Goal: Task Accomplishment & Management: Manage account settings

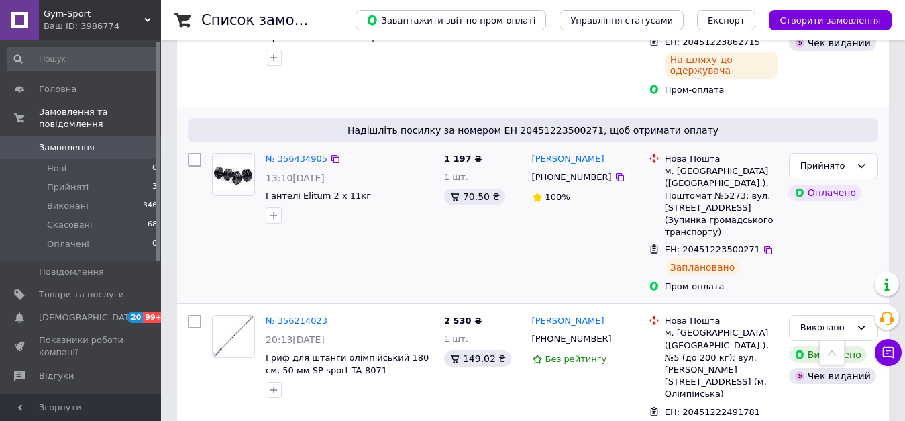
scroll to position [402, 0]
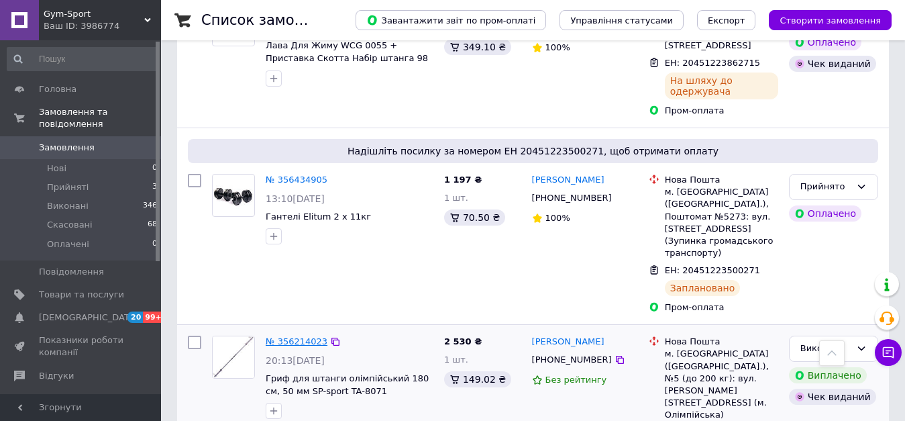
click at [290, 336] on link "№ 356214023" at bounding box center [297, 341] width 62 height 10
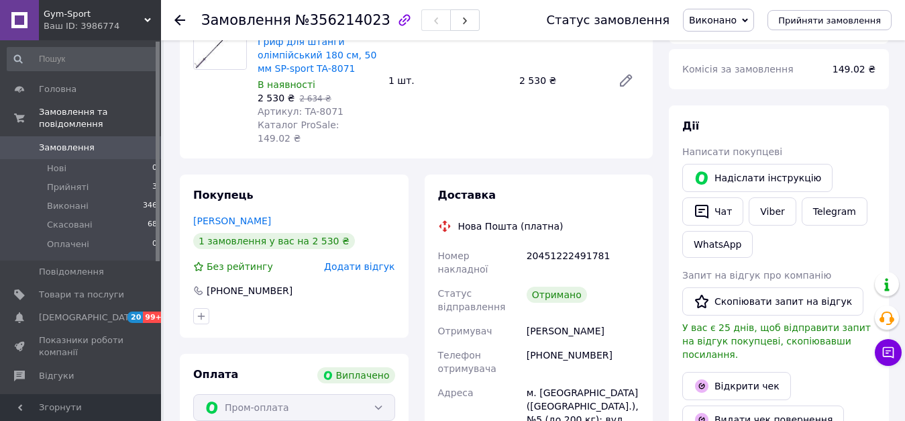
scroll to position [134, 0]
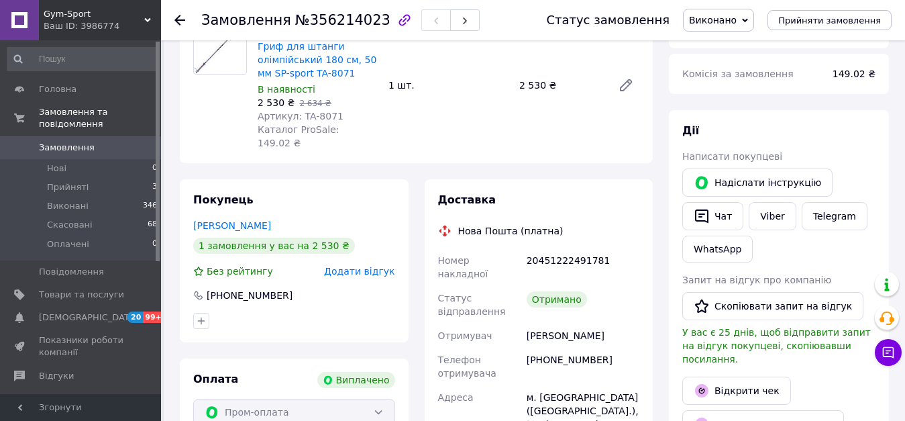
click at [559, 347] on div "[PHONE_NUMBER]" at bounding box center [583, 366] width 118 height 38
copy div "[PHONE_NUMBER]"
click at [70, 142] on span "Замовлення" at bounding box center [67, 148] width 56 height 12
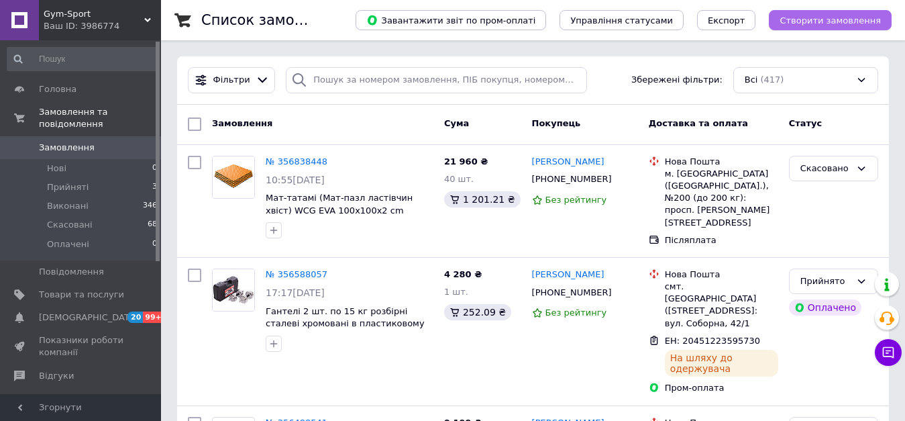
click at [824, 23] on span "Створити замовлення" at bounding box center [829, 20] width 101 height 10
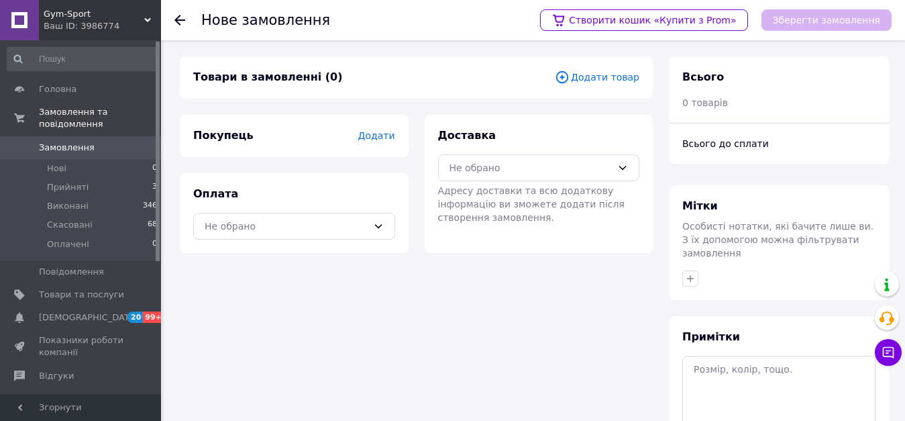
click at [379, 138] on span "Додати" at bounding box center [376, 135] width 37 height 11
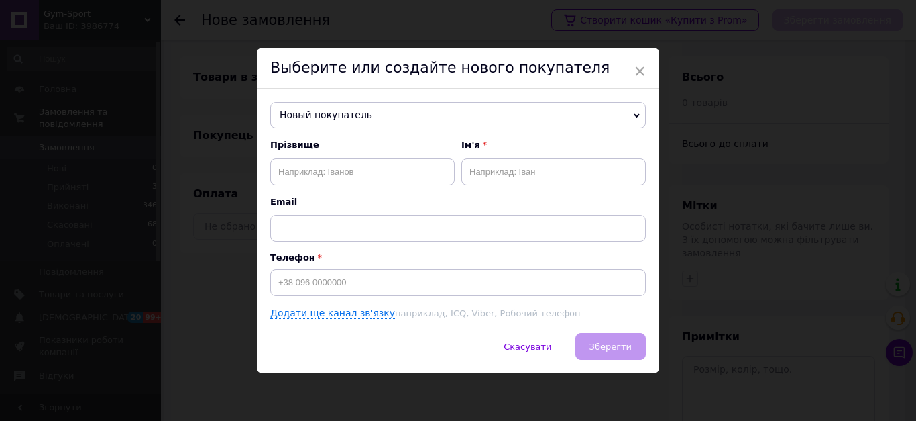
click at [357, 121] on span "Новый покупатель" at bounding box center [458, 115] width 376 height 27
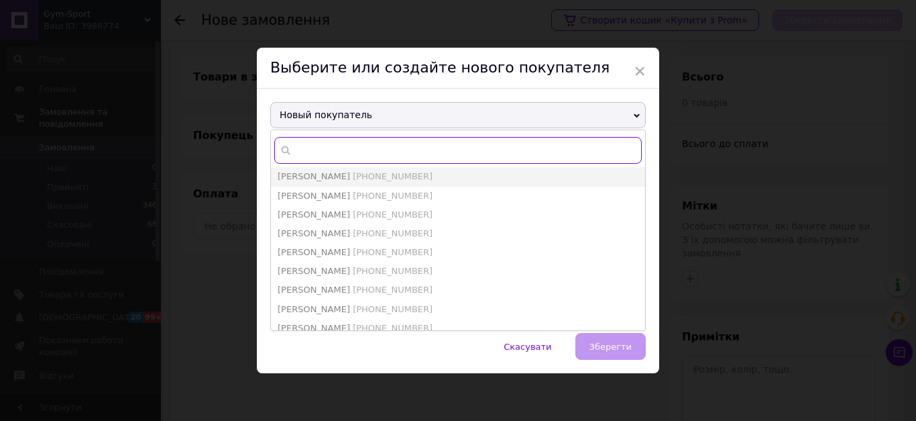
paste input "[PHONE_NUMBER]"
type input "[PHONE_NUMBER]"
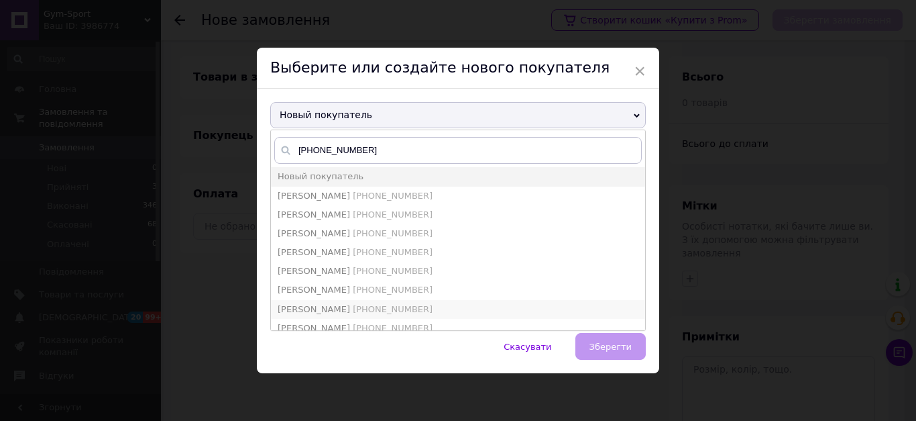
click at [398, 311] on span "[PHONE_NUMBER]" at bounding box center [393, 309] width 80 height 10
type input "[PERSON_NAME]"
type input "[PHONE_NUMBER]"
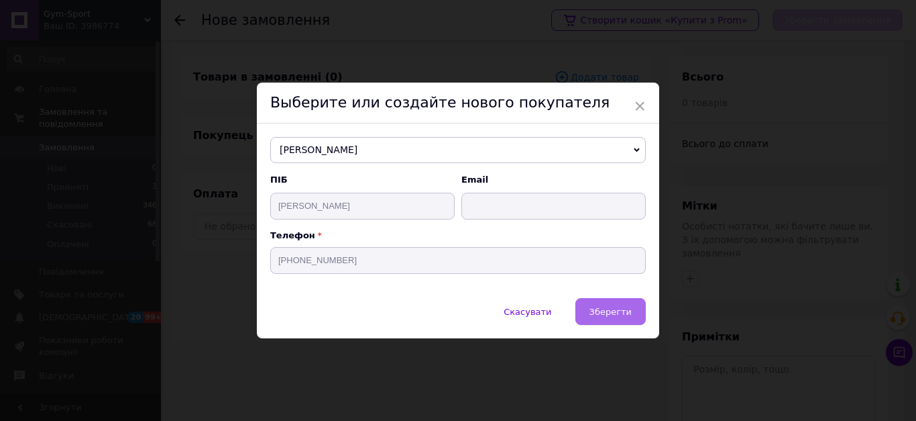
click at [598, 313] on span "Зберегти" at bounding box center [611, 312] width 42 height 10
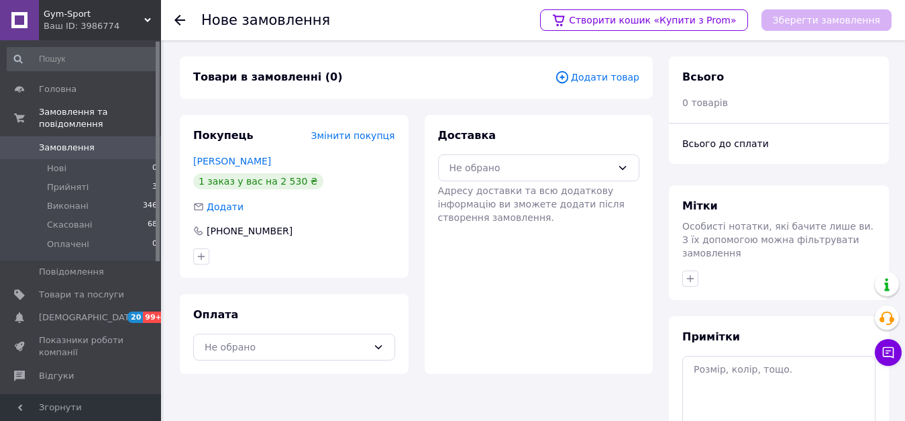
click at [547, 186] on span "Адресу доставки та всю додаткову інформацію ви зможете додати після створення з…" at bounding box center [531, 204] width 186 height 38
click at [550, 169] on div "Не обрано" at bounding box center [530, 167] width 163 height 15
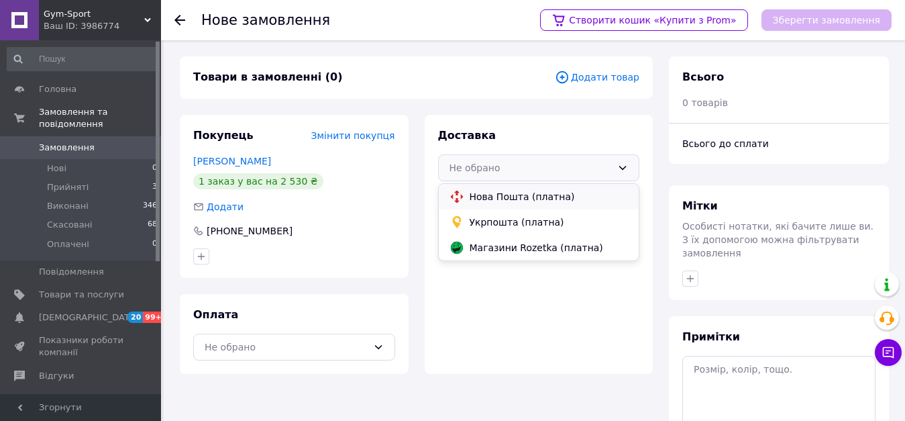
click at [544, 198] on span "Нова Пошта (платна)" at bounding box center [549, 196] width 159 height 13
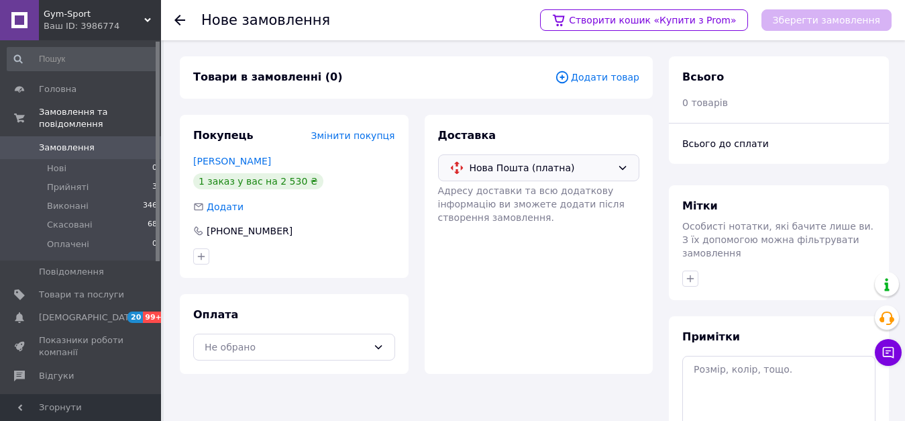
scroll to position [132, 0]
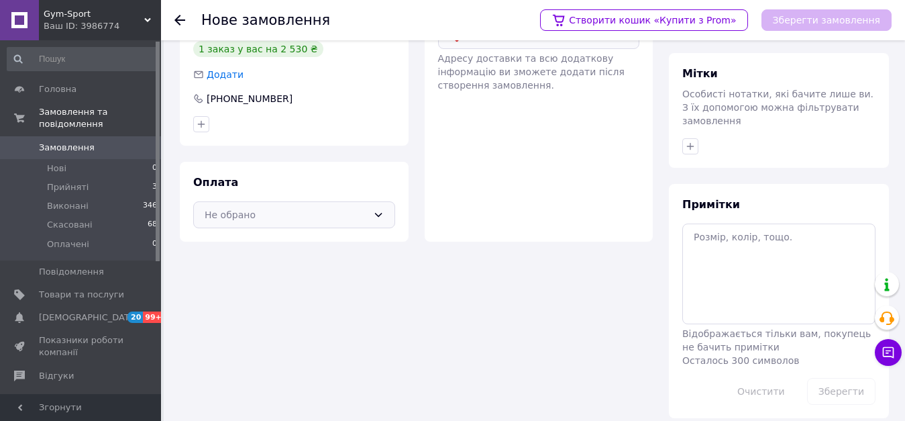
click at [321, 217] on div "Не обрано" at bounding box center [286, 214] width 163 height 15
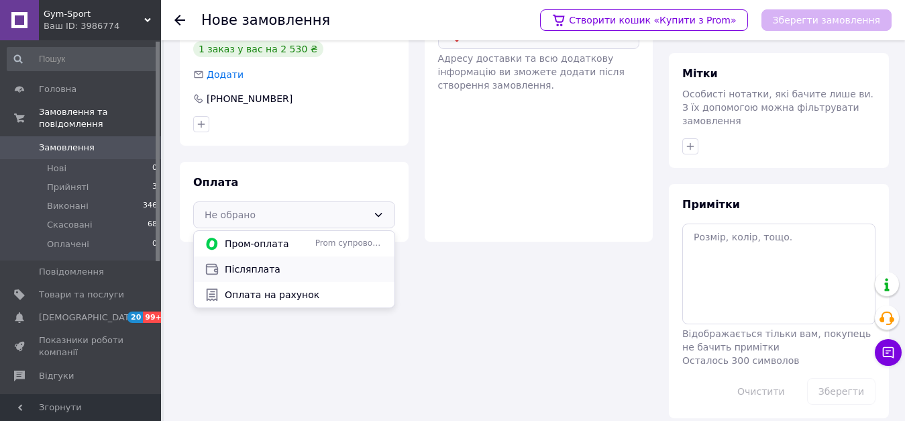
click at [278, 274] on span "Післяплата" at bounding box center [304, 268] width 159 height 13
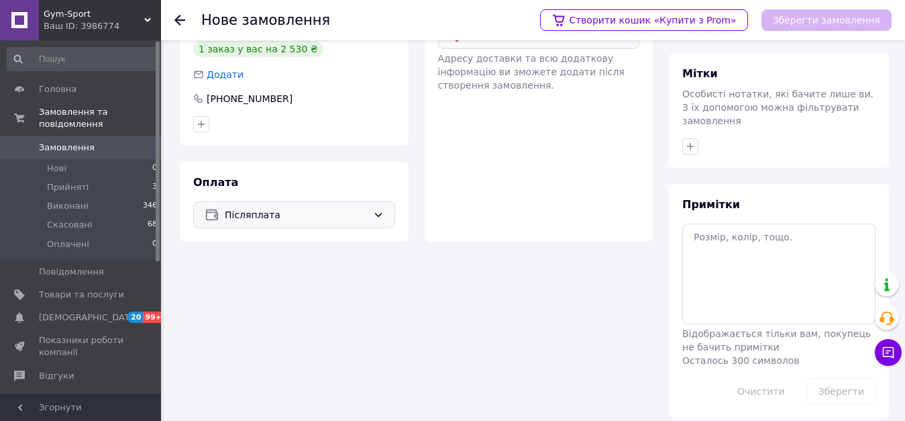
click at [282, 209] on span "Післяплата" at bounding box center [296, 214] width 143 height 15
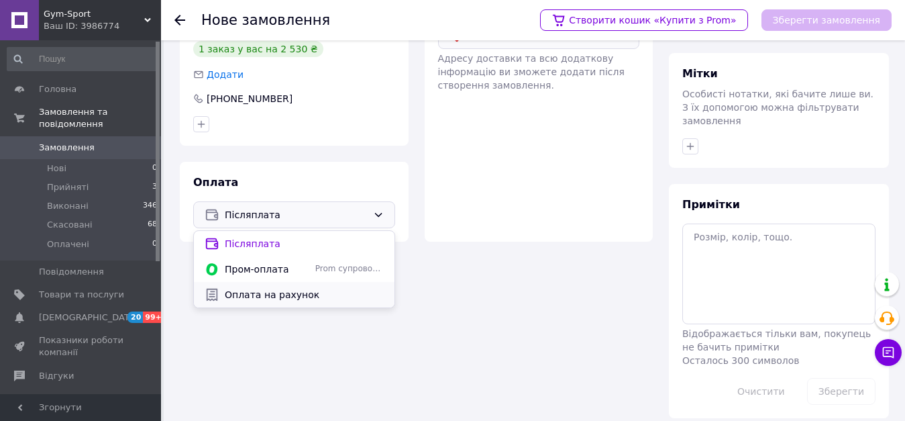
click at [265, 294] on span "Оплата на рахунок" at bounding box center [304, 294] width 159 height 13
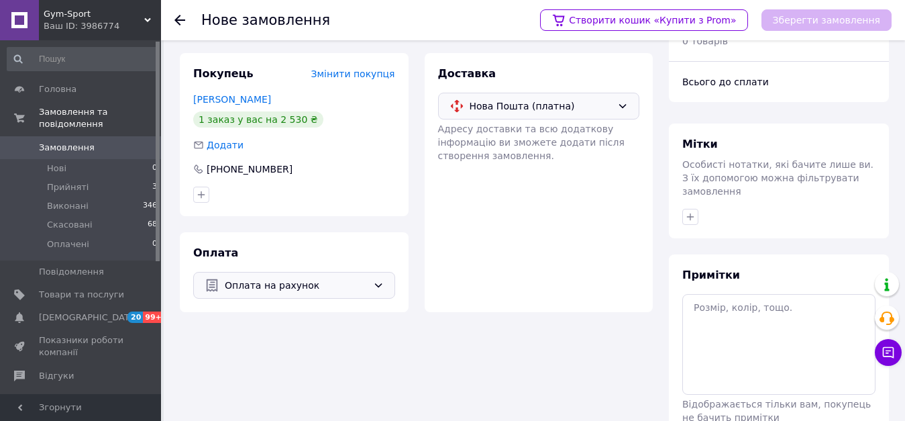
scroll to position [0, 0]
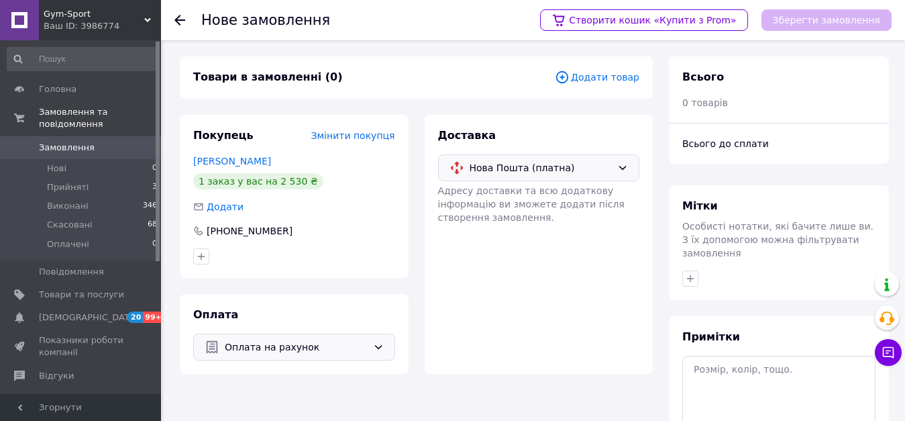
click at [606, 81] on span "Додати товар" at bounding box center [597, 77] width 85 height 15
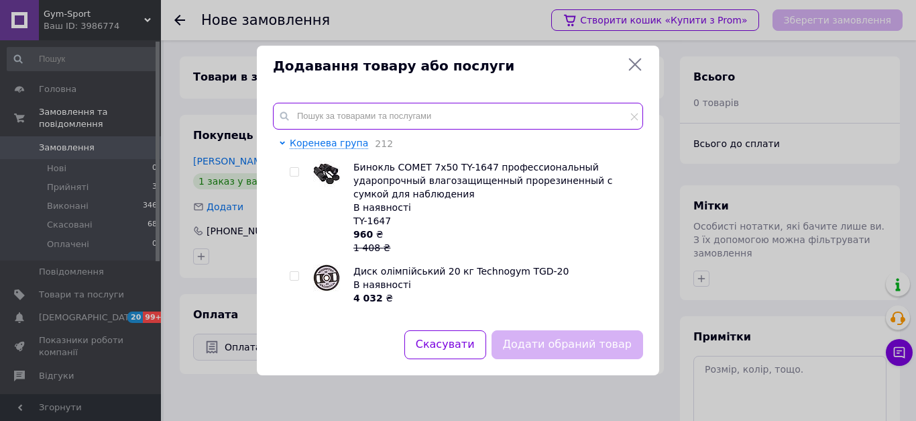
click at [414, 118] on input "text" at bounding box center [458, 116] width 370 height 27
paste input "8072"
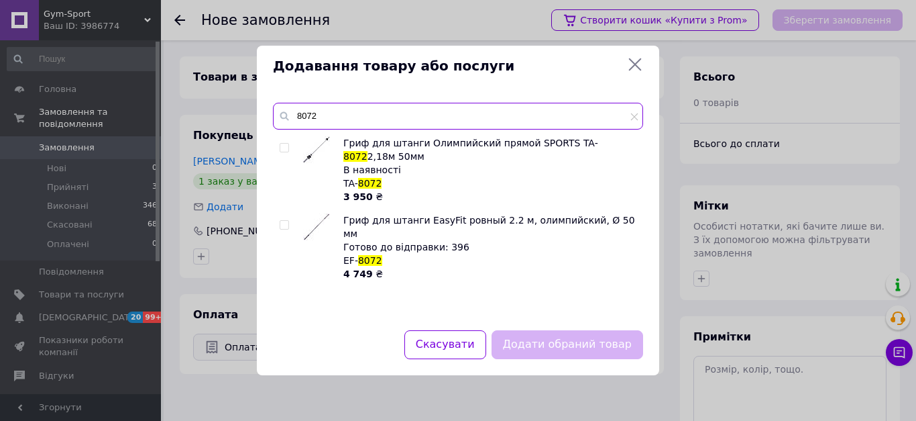
type input "8072"
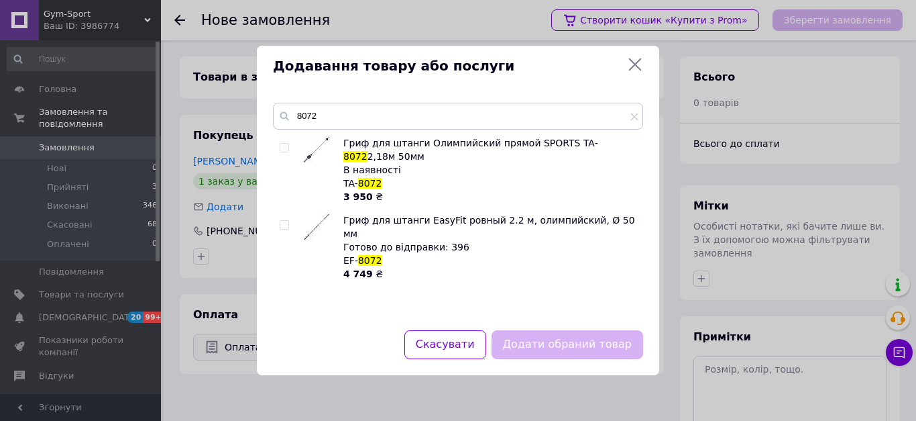
click at [284, 147] on input "checkbox" at bounding box center [284, 148] width 9 height 9
checkbox input "true"
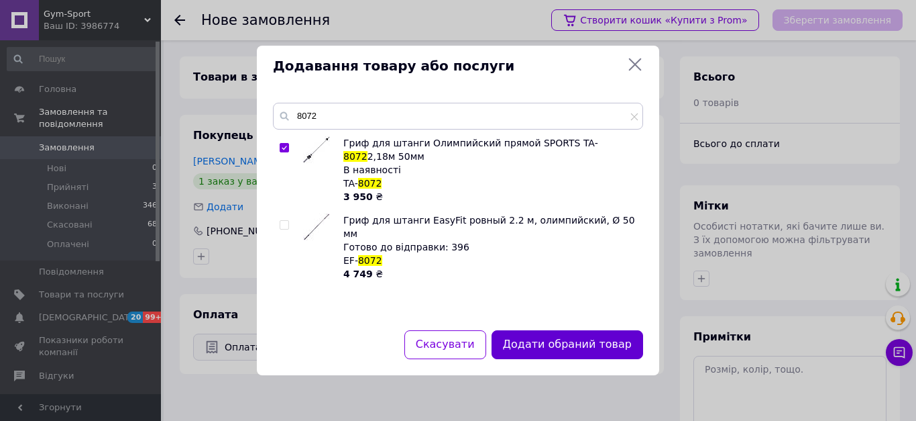
click at [543, 346] on button "Додати обраний товар" at bounding box center [568, 344] width 152 height 29
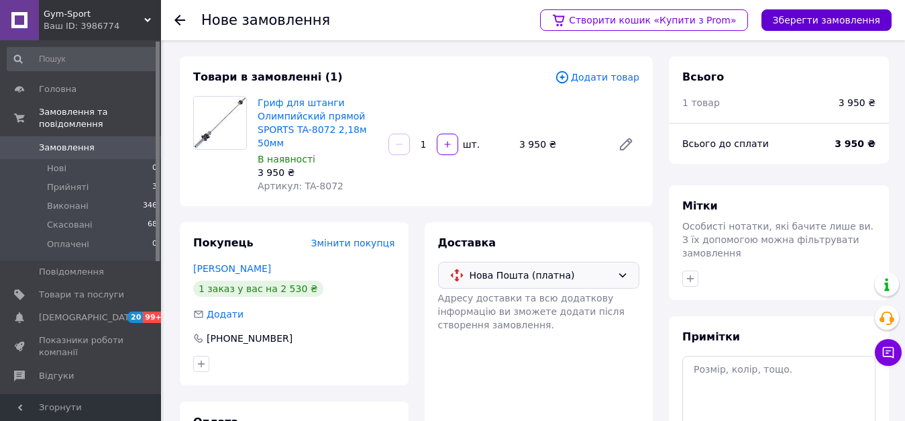
click at [796, 25] on button "Зберегти замовлення" at bounding box center [826, 19] width 130 height 21
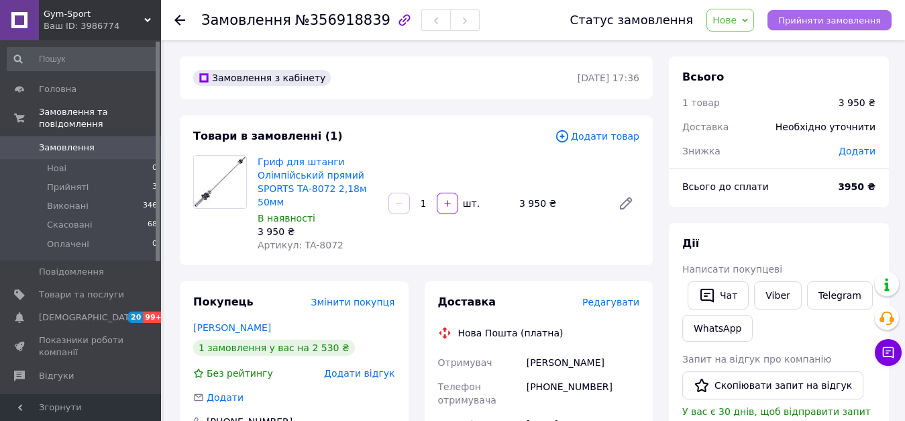
click at [799, 21] on span "Прийняти замовлення" at bounding box center [829, 20] width 103 height 10
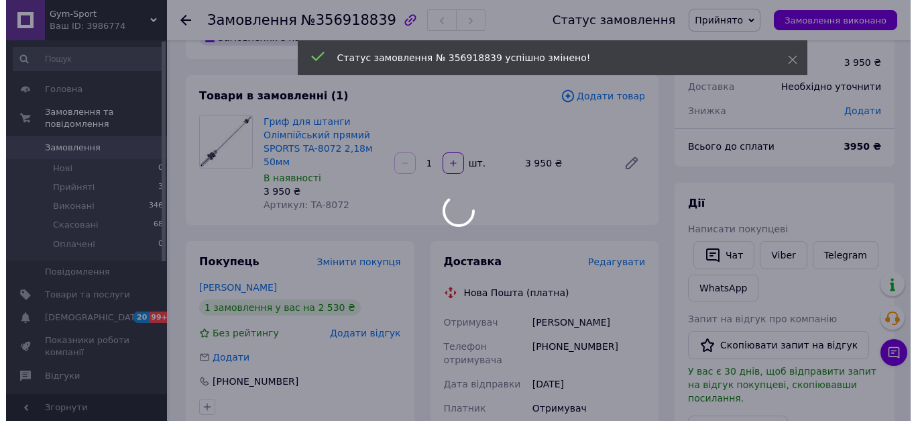
scroll to position [134, 0]
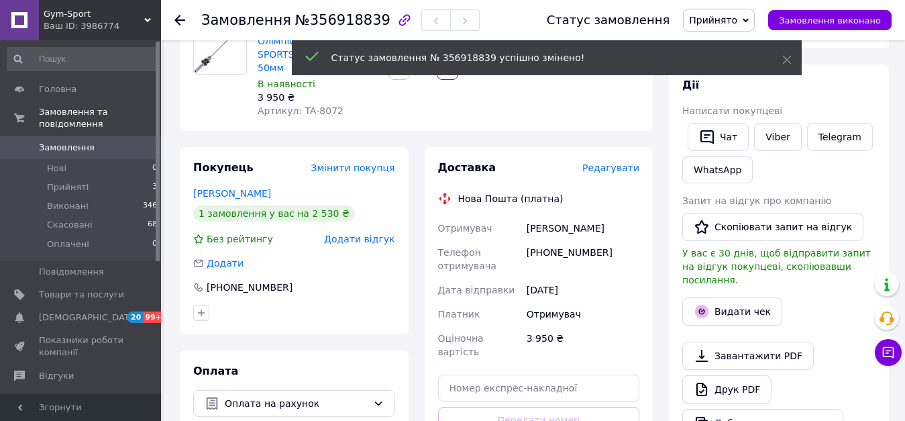
click at [609, 166] on span "Редагувати" at bounding box center [610, 167] width 57 height 11
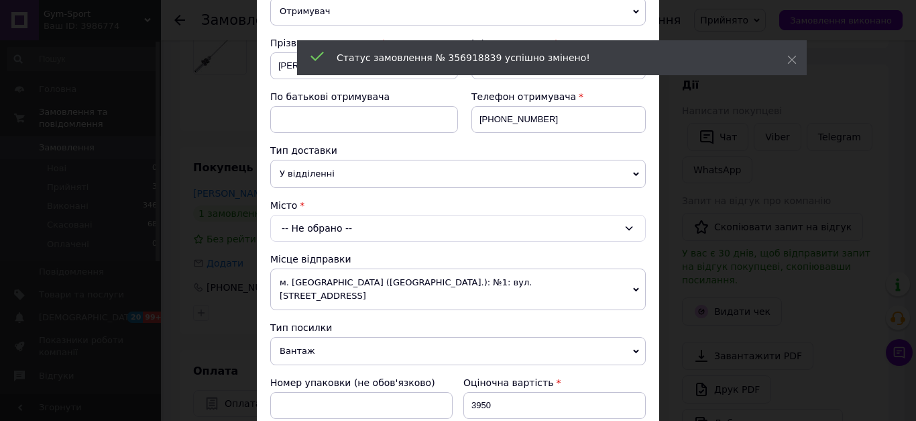
scroll to position [268, 0]
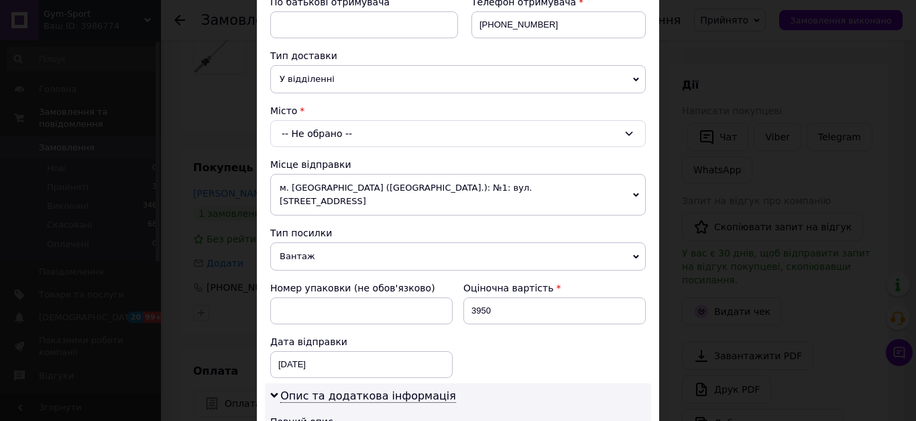
click at [313, 142] on div "-- Не обрано --" at bounding box center [458, 133] width 376 height 27
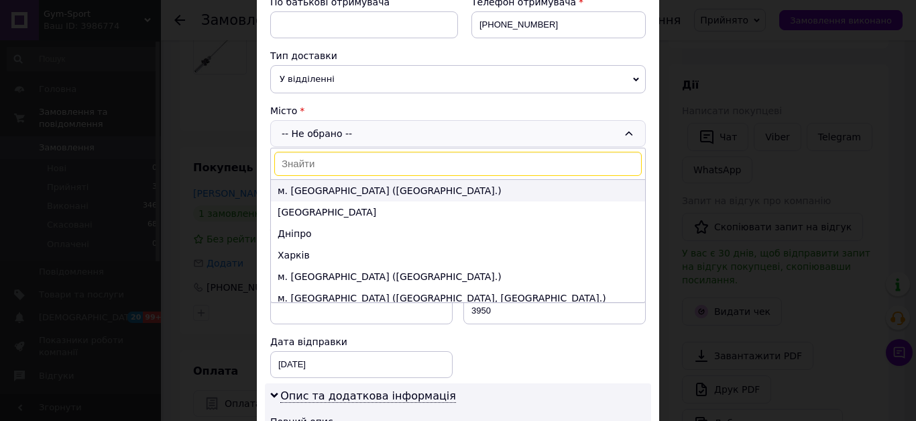
click at [308, 184] on li "м. [GEOGRAPHIC_DATA] ([GEOGRAPHIC_DATA].)" at bounding box center [458, 190] width 374 height 21
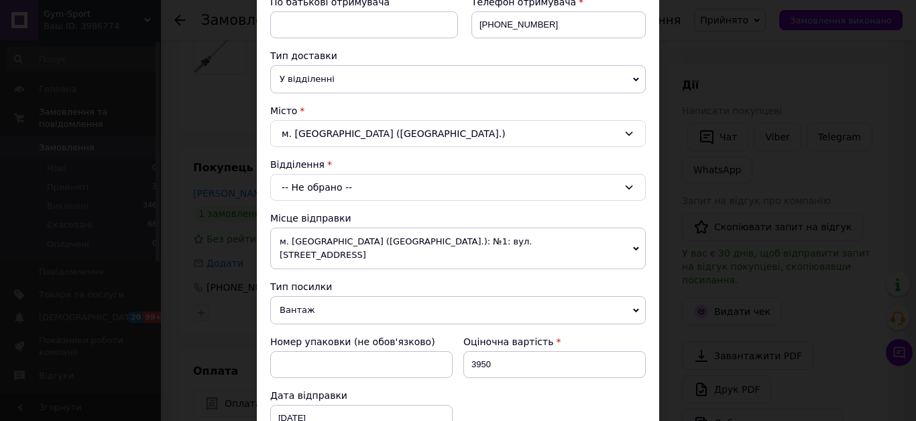
click at [308, 184] on div "-- Не обрано --" at bounding box center [458, 187] width 376 height 27
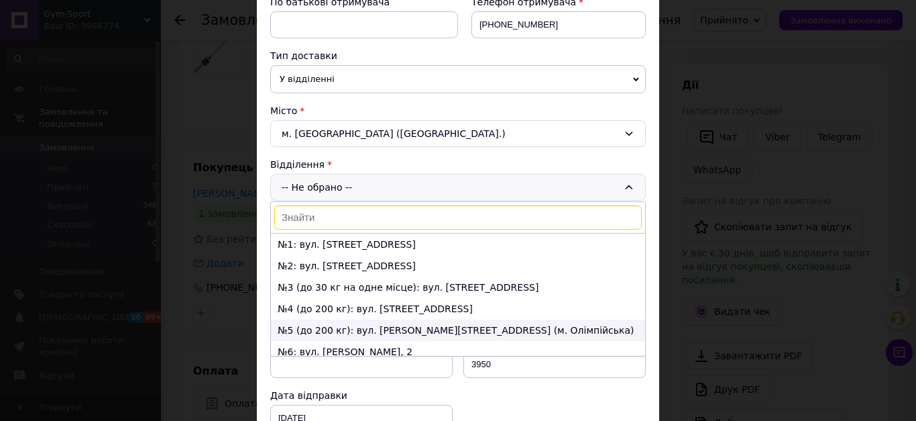
click at [315, 329] on li "№5 (до 200 кг): вул. [PERSON_NAME][STREET_ADDRESS] (м. Олімпійська)" at bounding box center [458, 329] width 374 height 21
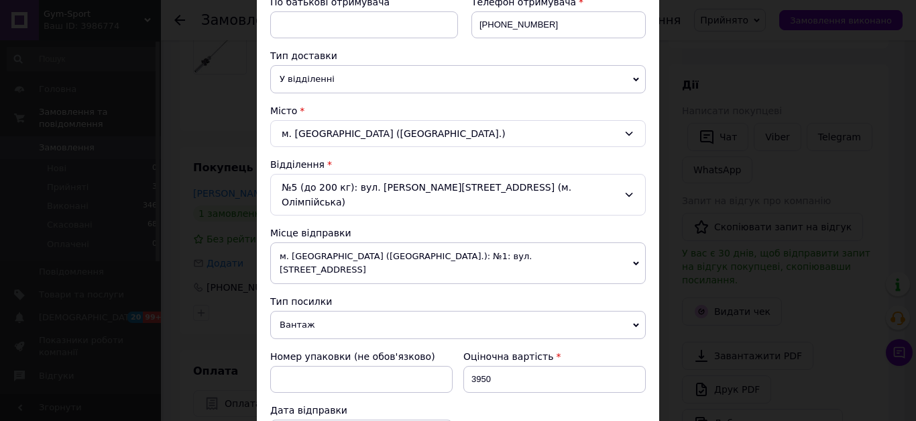
click at [384, 242] on span "м. [GEOGRAPHIC_DATA] ([GEOGRAPHIC_DATA].): №1: вул. [STREET_ADDRESS]" at bounding box center [458, 263] width 376 height 42
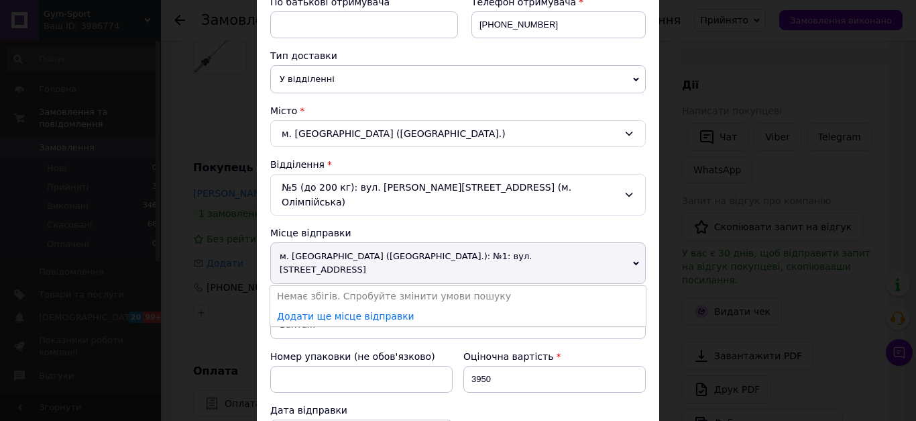
click at [479, 386] on div "Номер упаковки (не обов'язково) Оціночна вартість 3950 Дата відправки 12.08.202…" at bounding box center [458, 397] width 386 height 107
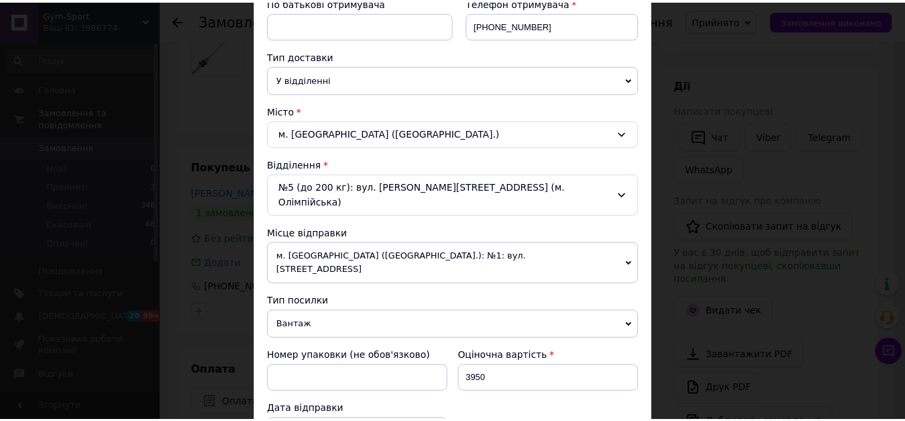
scroll to position [645, 0]
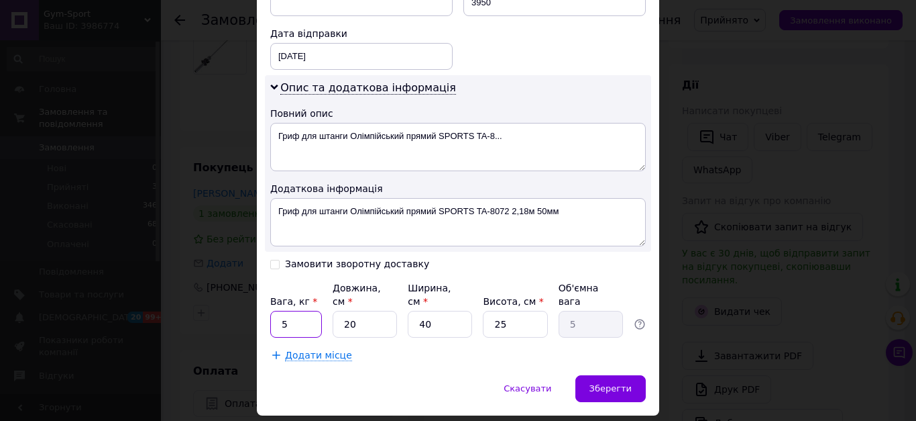
click at [286, 311] on input "5" at bounding box center [296, 324] width 52 height 27
type input "15"
click at [350, 311] on input "20" at bounding box center [365, 324] width 64 height 27
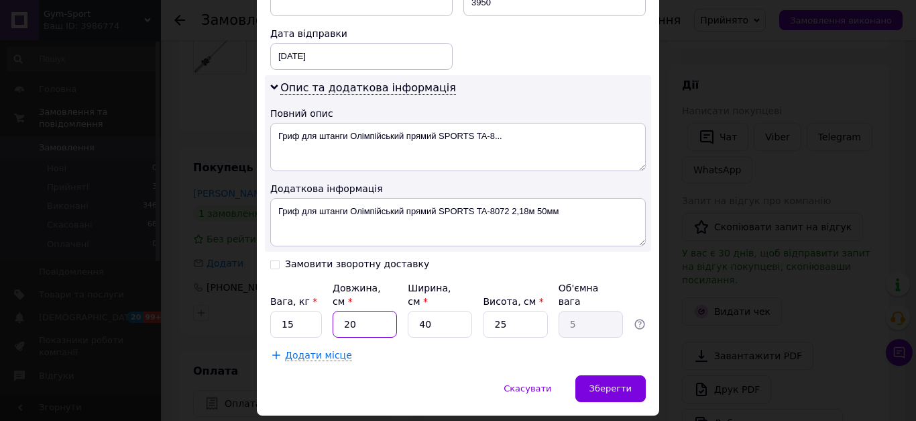
type input "2"
type input "0.5"
type input "22"
type input "5.5"
type input "220"
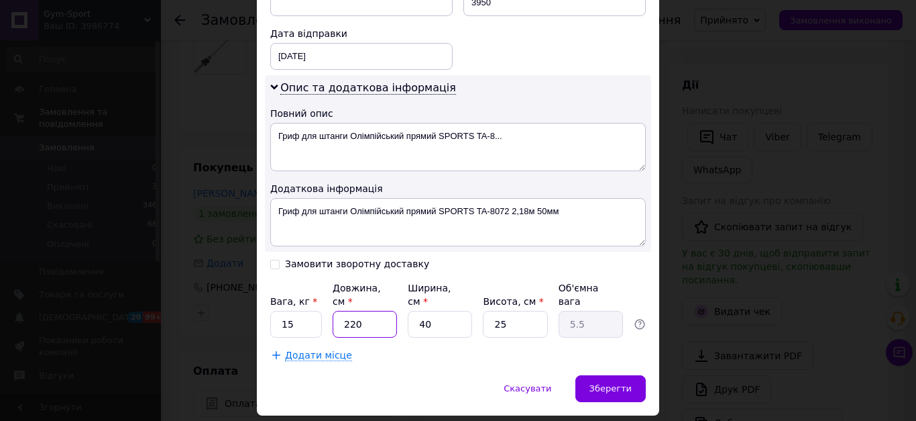
type input "55"
type input "220"
click at [420, 311] on input "40" at bounding box center [440, 324] width 64 height 27
type input "1"
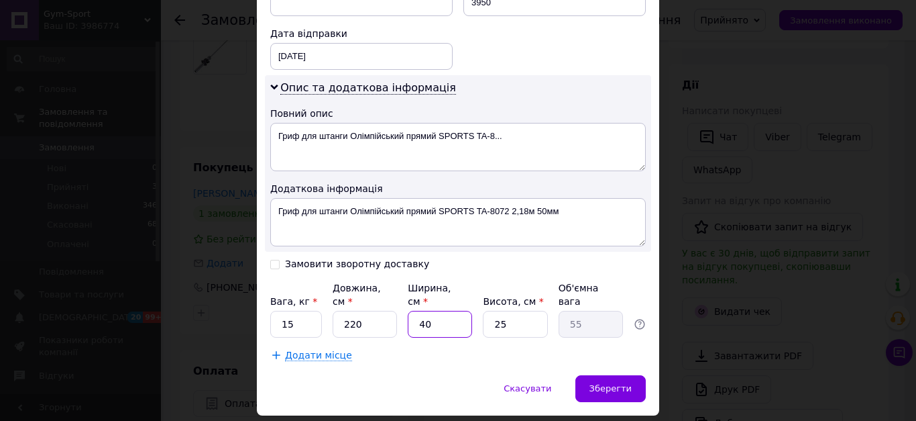
type input "1.38"
type input "11"
type input "15.13"
type input "11"
click at [521, 311] on input "25" at bounding box center [515, 324] width 64 height 27
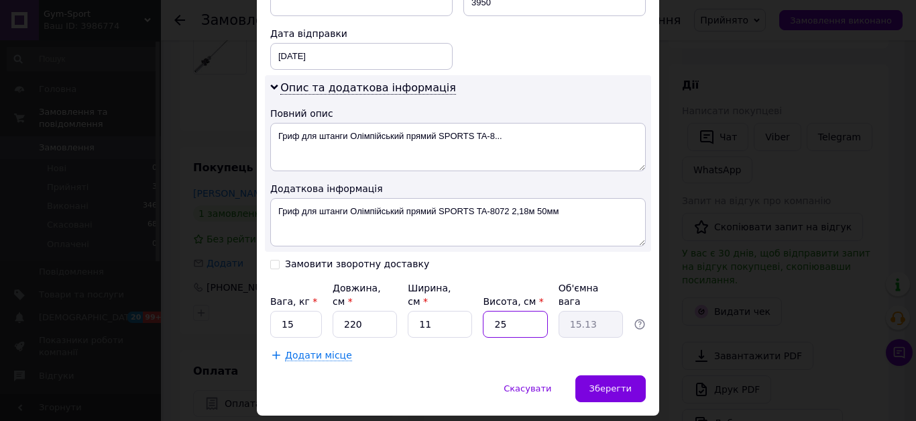
click at [521, 311] on input "25" at bounding box center [515, 324] width 64 height 27
type input "1"
type input "0.61"
type input "11"
type input "6.66"
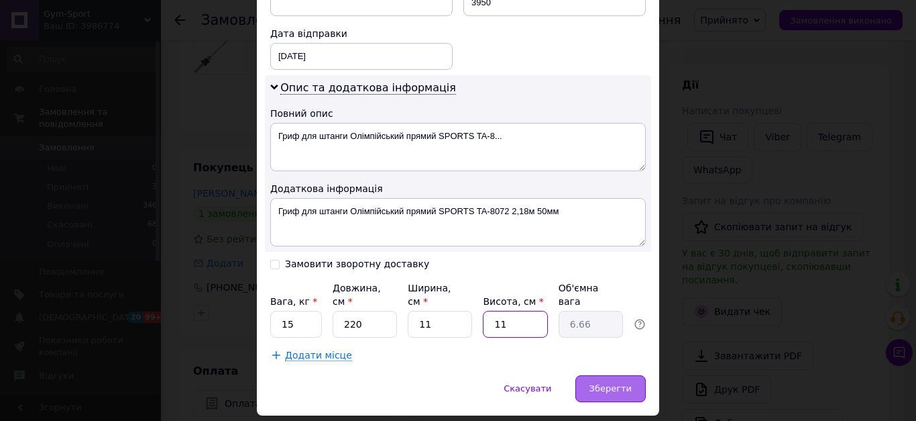
type input "11"
click at [608, 375] on div "Зберегти" at bounding box center [611, 388] width 70 height 27
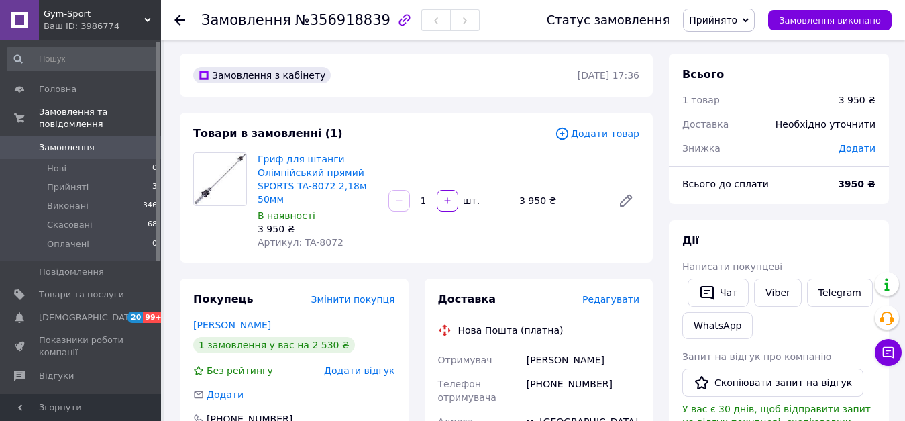
scroll to position [0, 0]
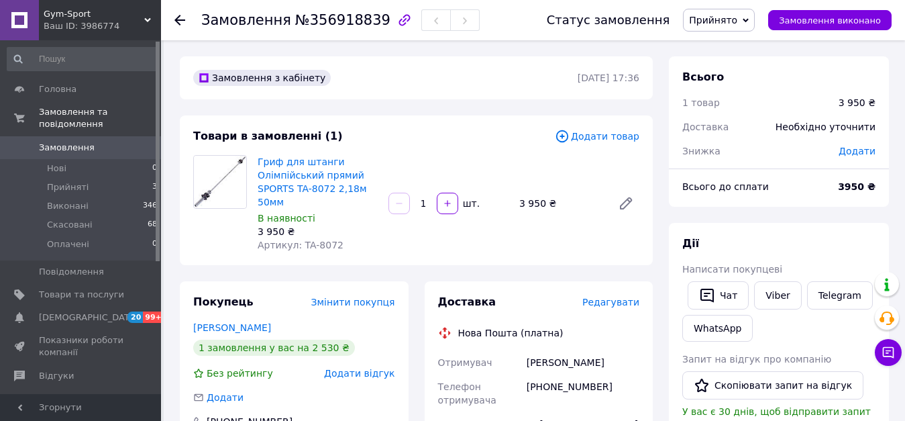
click at [852, 152] on span "Додати" at bounding box center [857, 151] width 37 height 11
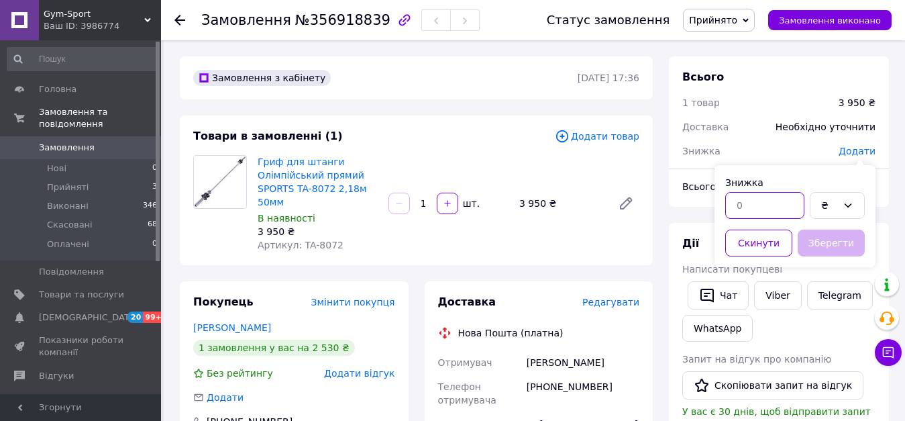
click at [765, 205] on input "text" at bounding box center [764, 205] width 79 height 27
type input "1420"
click at [827, 248] on button "Зберегти" at bounding box center [831, 242] width 67 height 27
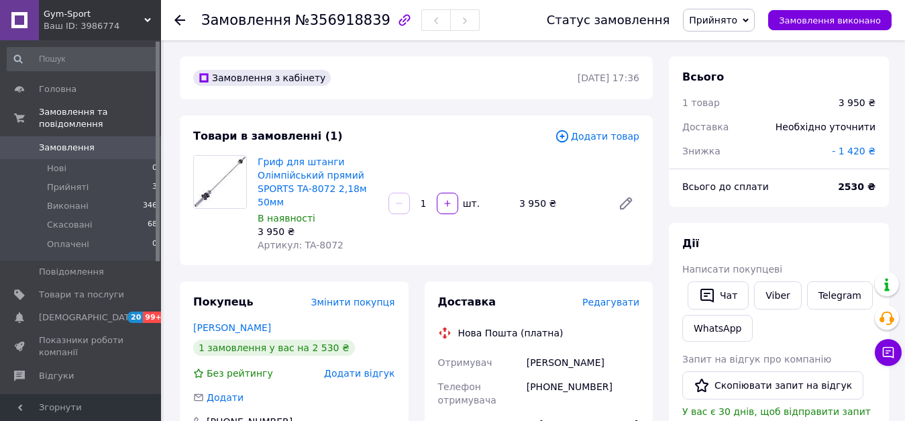
click at [846, 150] on span "- 1 420 ₴" at bounding box center [854, 151] width 44 height 11
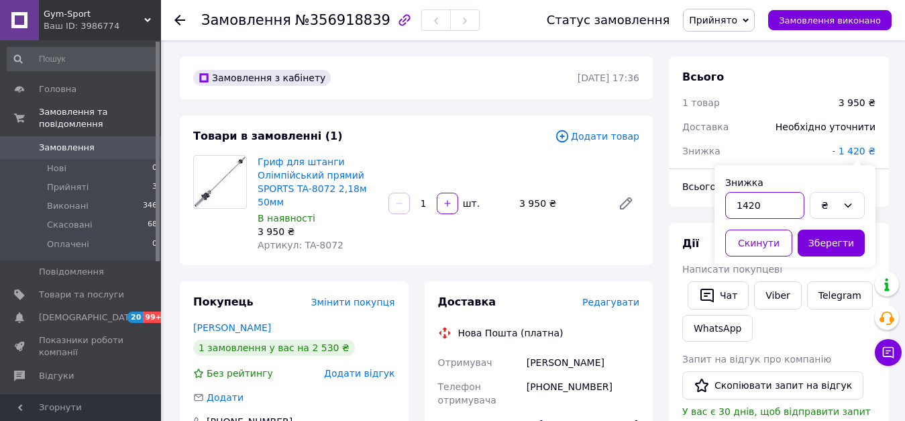
click at [786, 199] on input "1420" at bounding box center [764, 205] width 79 height 27
type input "2580"
click at [853, 242] on button "Зберегти" at bounding box center [831, 242] width 67 height 27
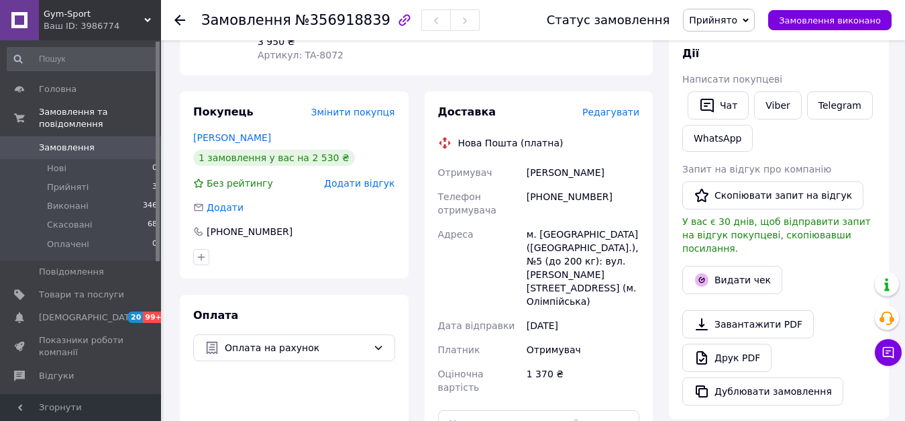
scroll to position [335, 0]
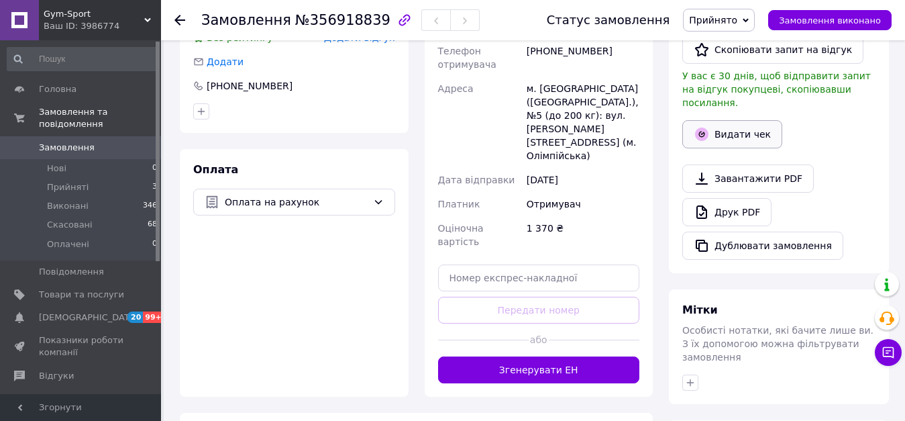
click at [744, 125] on button "Видати чек" at bounding box center [732, 134] width 100 height 28
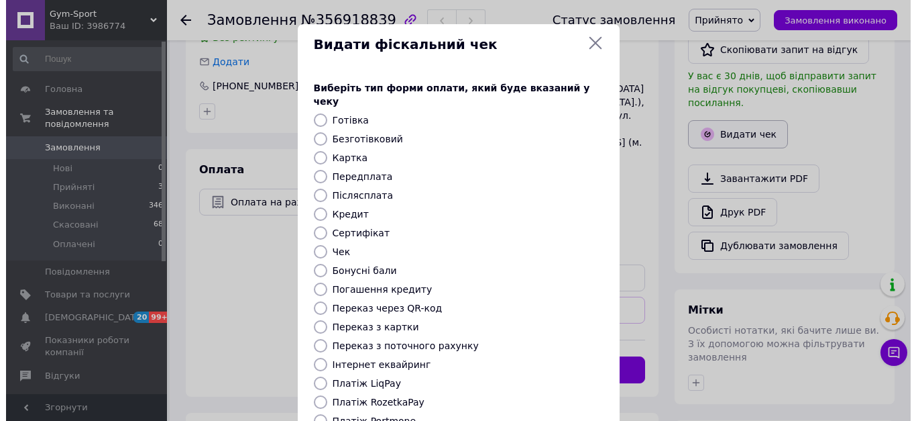
scroll to position [322, 0]
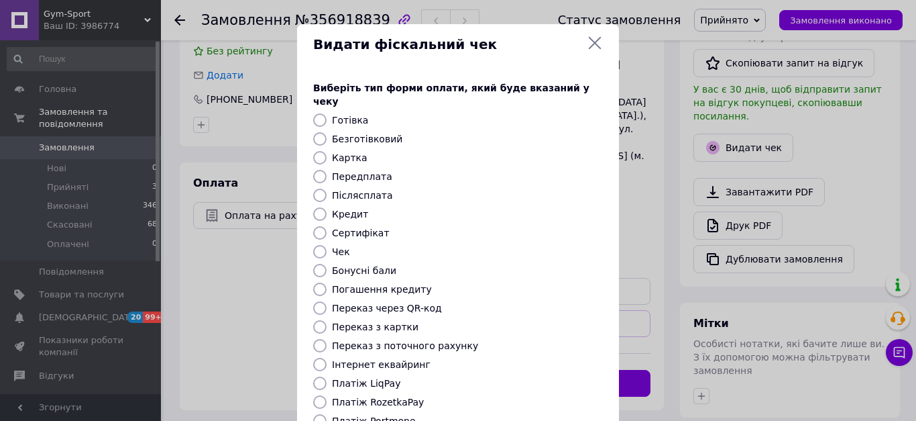
click at [365, 133] on label "Безготівковий" at bounding box center [367, 138] width 70 height 11
click at [327, 132] on input "Безготівковий" at bounding box center [319, 138] width 13 height 13
radio input "true"
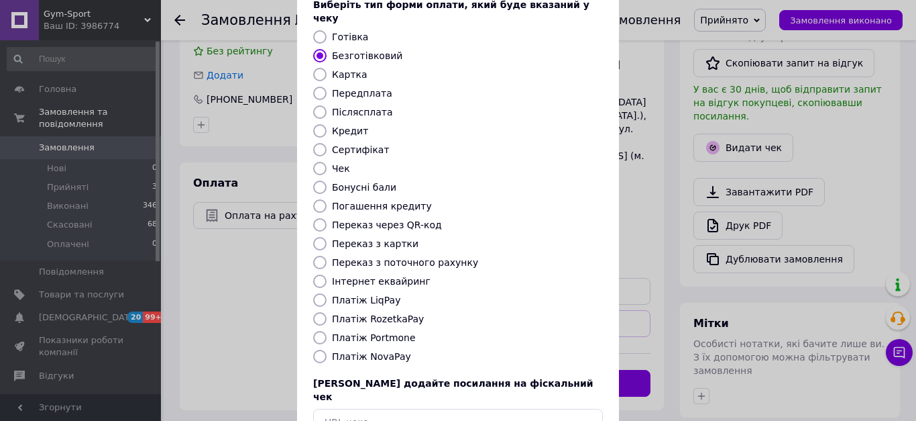
scroll to position [156, 0]
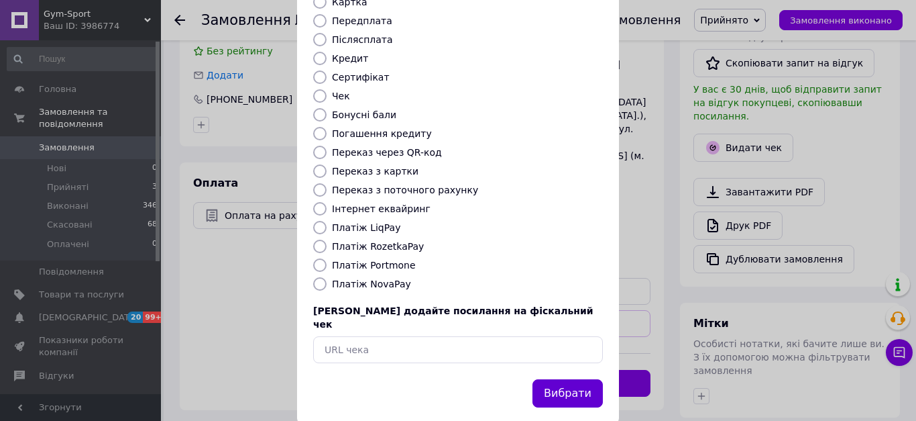
click at [562, 379] on button "Вибрати" at bounding box center [568, 393] width 70 height 29
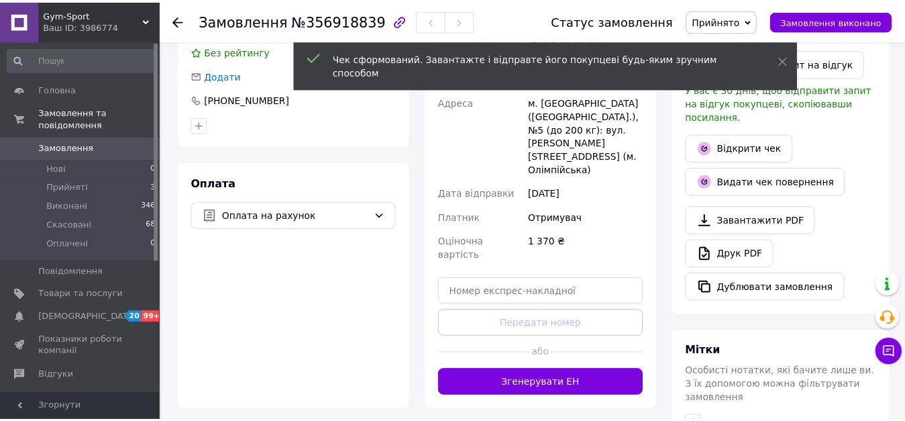
scroll to position [335, 0]
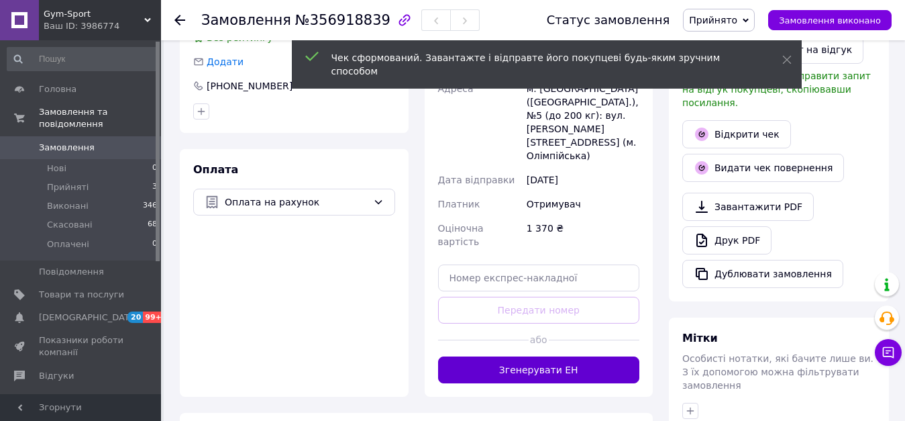
click at [576, 356] on button "Згенерувати ЕН" at bounding box center [539, 369] width 202 height 27
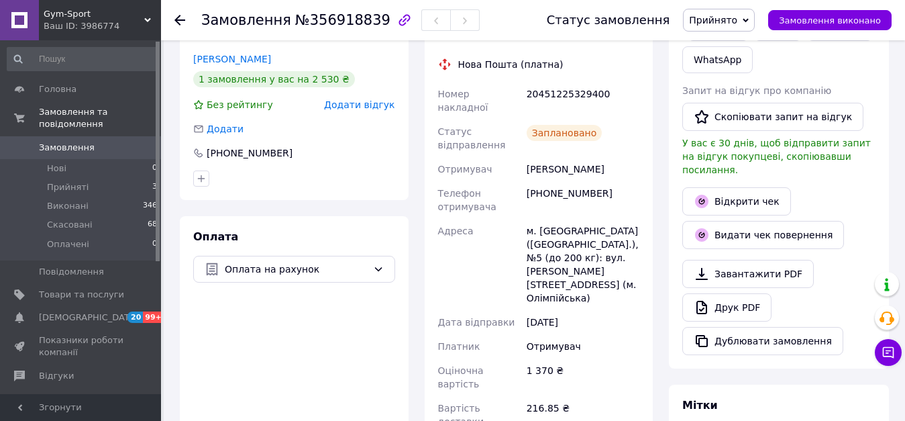
scroll to position [0, 0]
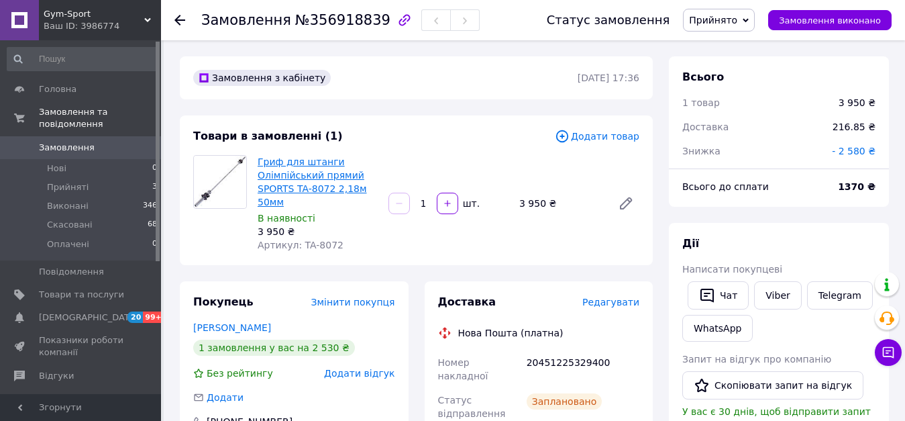
click at [318, 181] on link "Гриф для штанги Олімпійський прямий SPORTS TA-8072 2,18м 50мм" at bounding box center [312, 181] width 109 height 51
click at [324, 247] on span "Артикул: TA-8072" at bounding box center [301, 244] width 86 height 11
copy span "8072"
click at [94, 288] on span "Товари та послуги" at bounding box center [81, 294] width 85 height 12
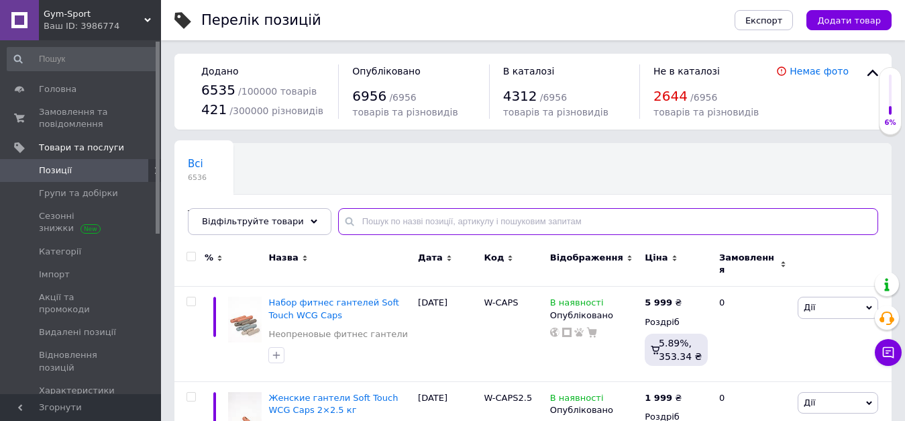
paste input "8072"
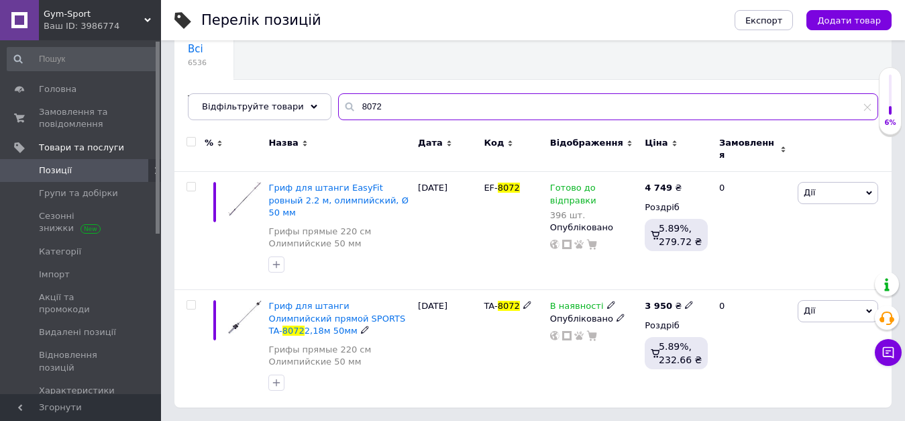
scroll to position [95, 0]
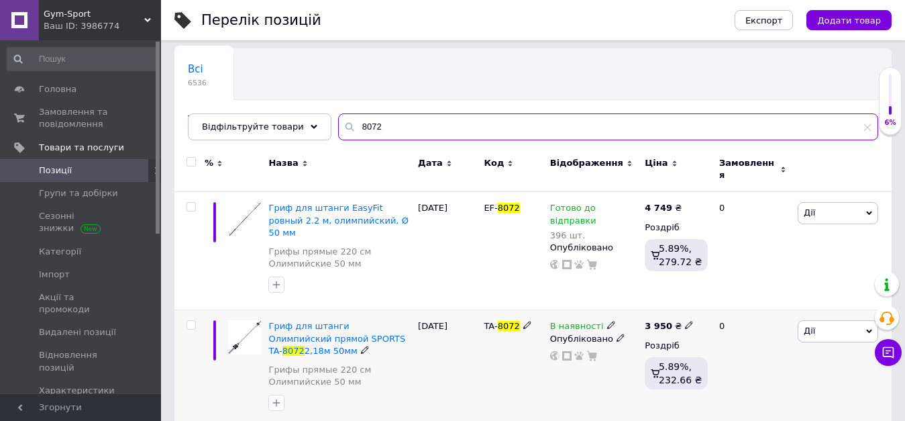
type input "8072"
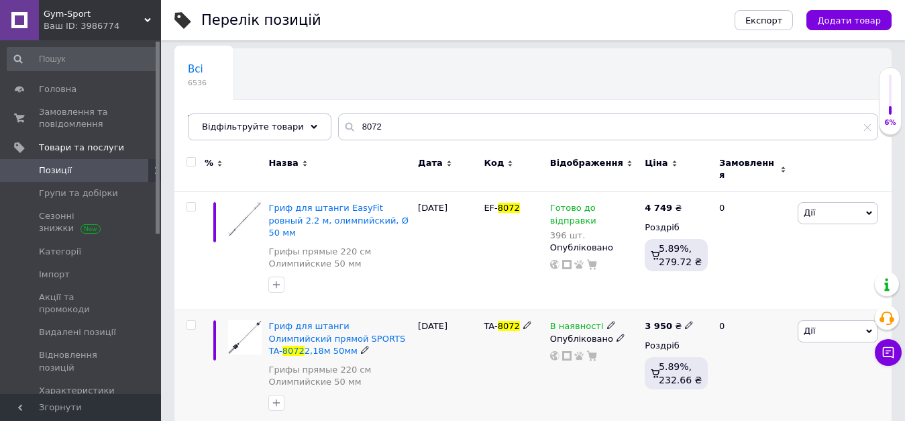
click at [607, 321] on icon at bounding box center [611, 325] width 8 height 8
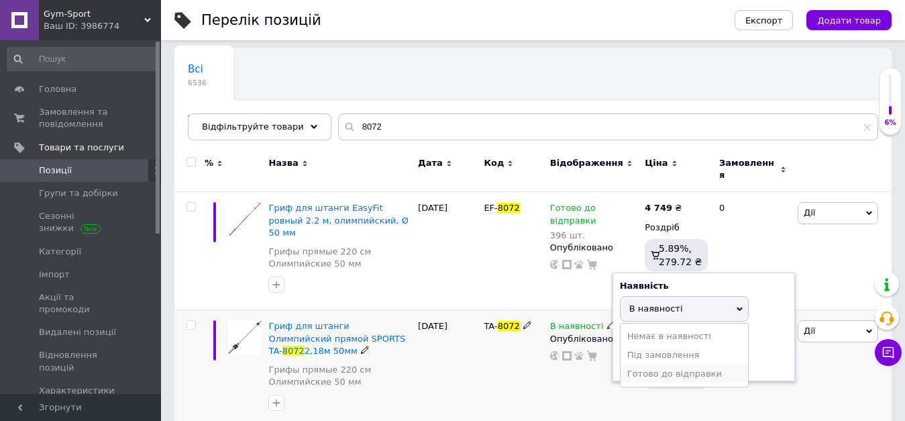
click at [649, 364] on li "Готово до відправки" at bounding box center [684, 373] width 127 height 19
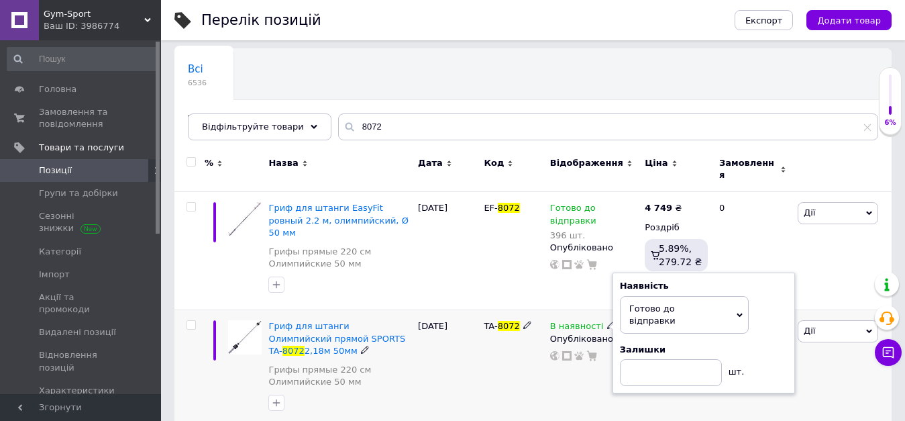
click at [543, 366] on div "TA- 8072" at bounding box center [513, 368] width 66 height 117
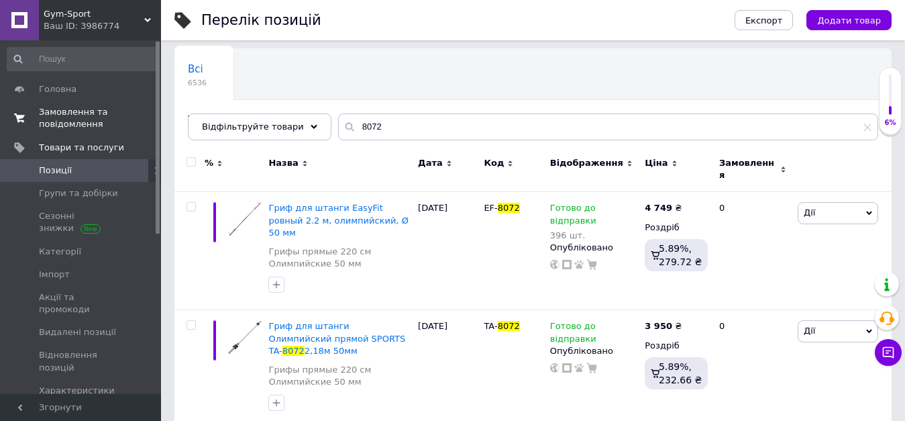
click at [74, 117] on span "Замовлення та повідомлення" at bounding box center [81, 118] width 85 height 24
